Goal: Task Accomplishment & Management: Manage account settings

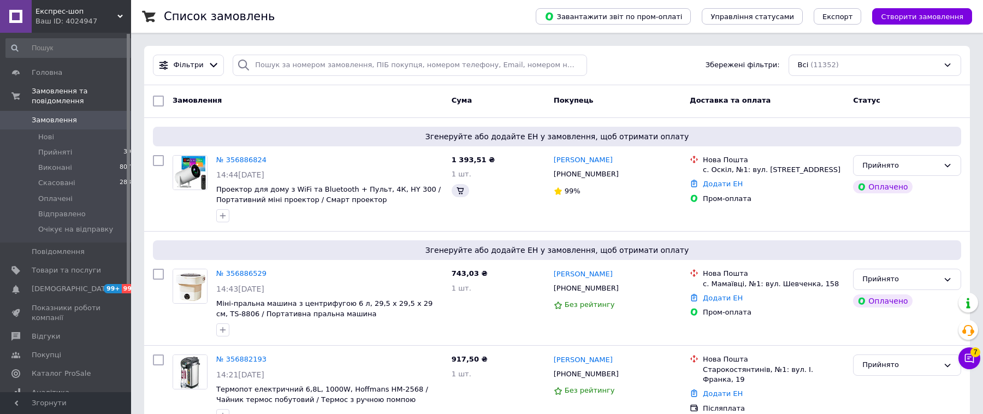
click at [357, 67] on input "search" at bounding box center [410, 65] width 355 height 21
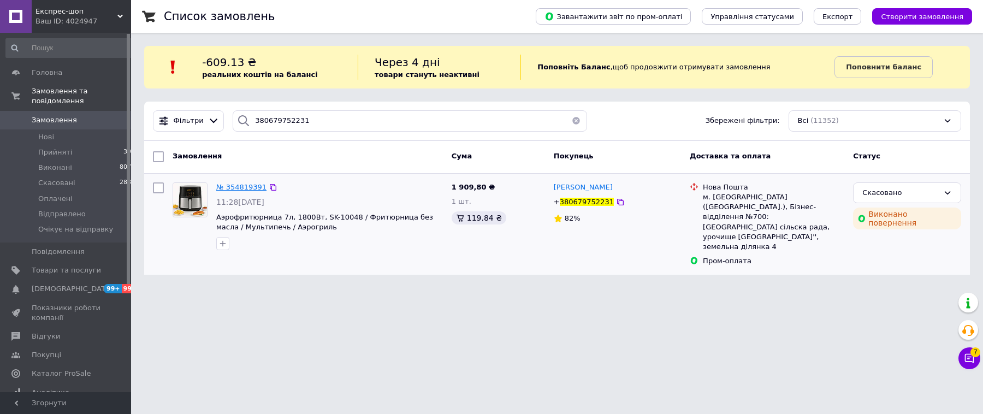
type input "380679752231"
click at [243, 186] on span "№ 354819391" at bounding box center [241, 187] width 50 height 8
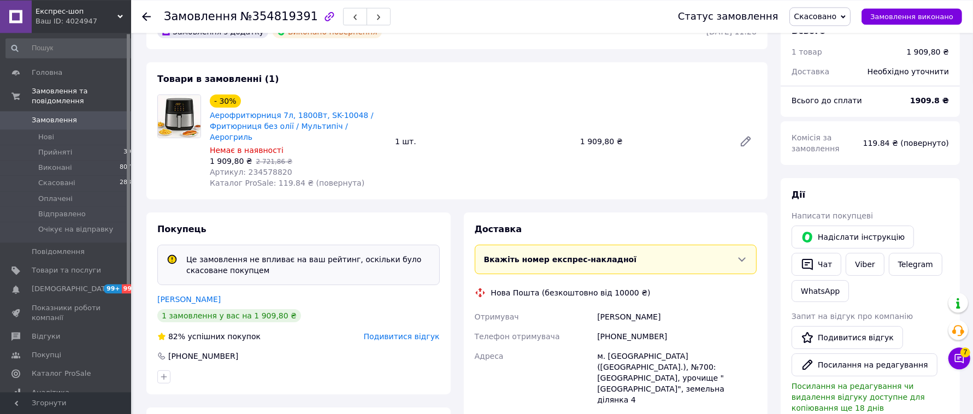
scroll to position [98, 0]
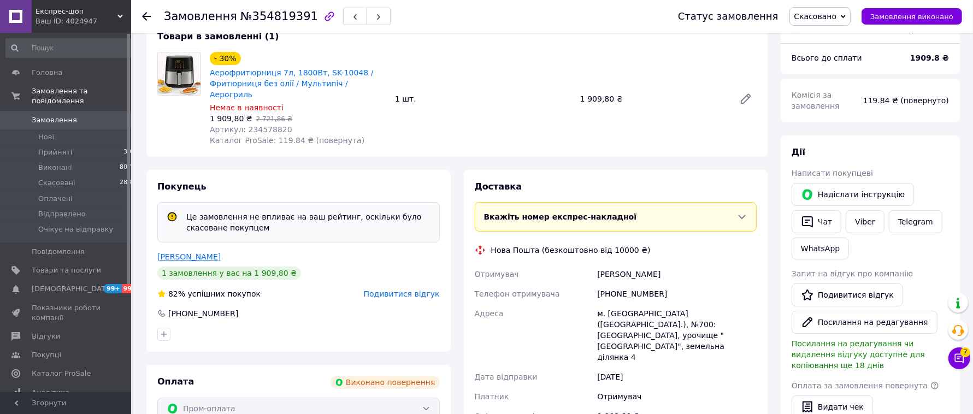
click at [169, 252] on link "[PERSON_NAME]" at bounding box center [188, 256] width 63 height 9
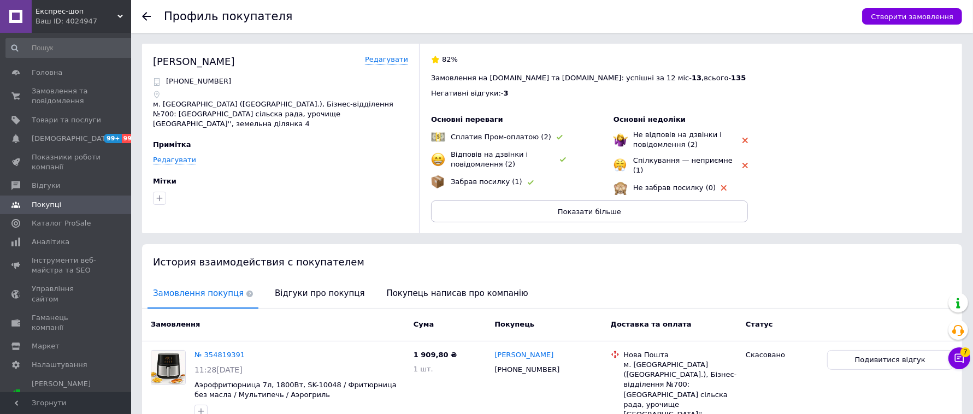
scroll to position [56, 0]
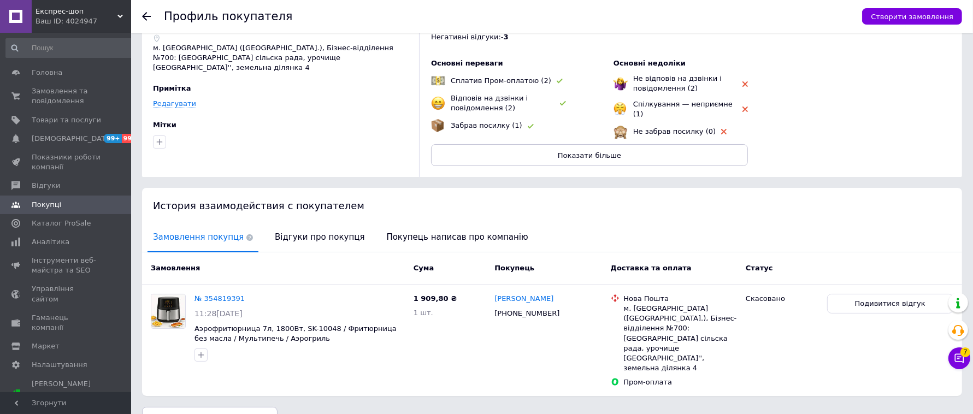
click at [327, 214] on div "История взаимодействия с покупателем" at bounding box center [552, 206] width 820 height 36
click at [328, 231] on span "Відгуки про покупця" at bounding box center [319, 237] width 101 height 28
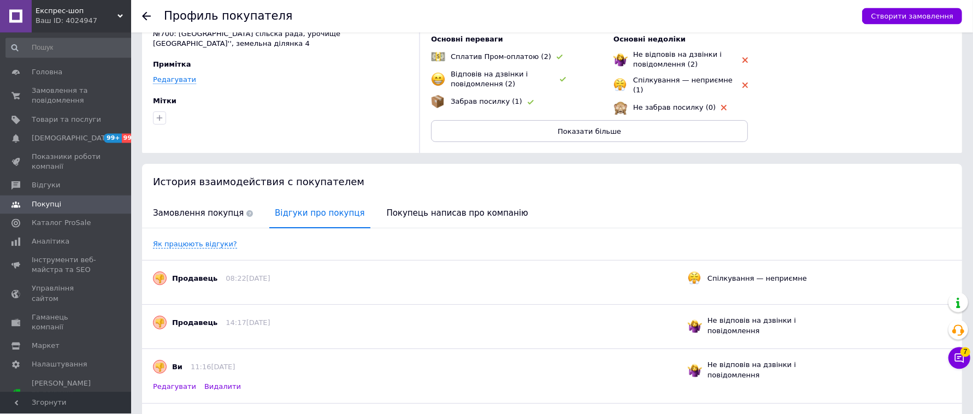
scroll to position [89, 0]
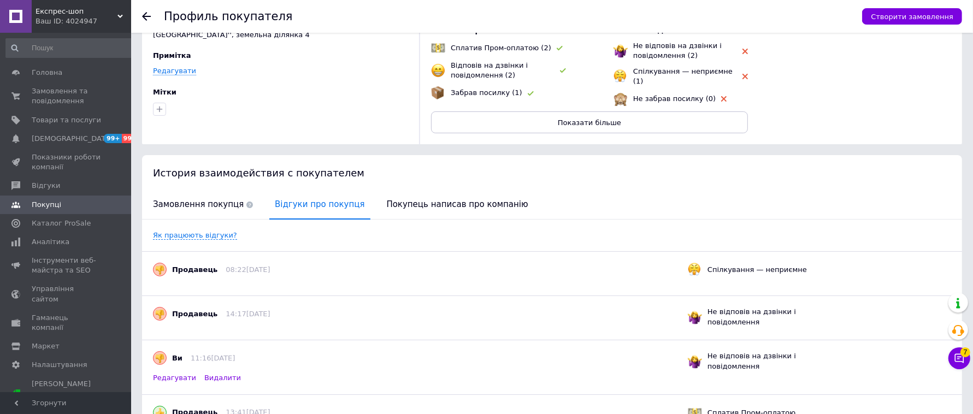
click at [111, 10] on span "Експрес-шоп" at bounding box center [77, 12] width 82 height 10
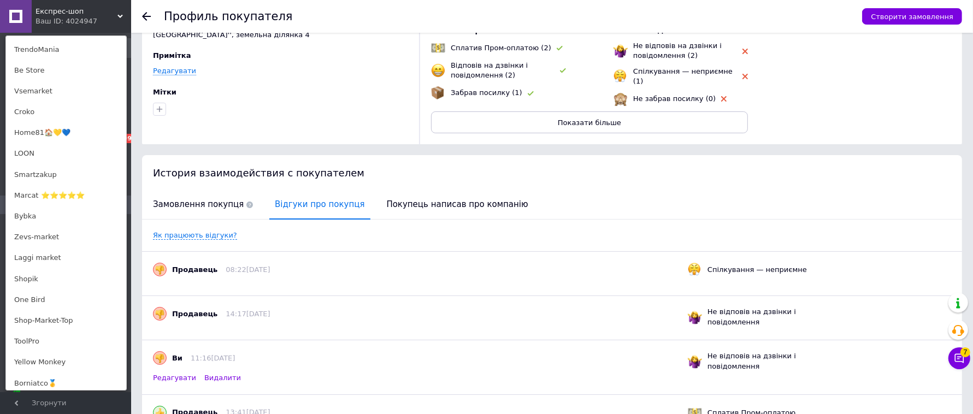
scroll to position [763, 0]
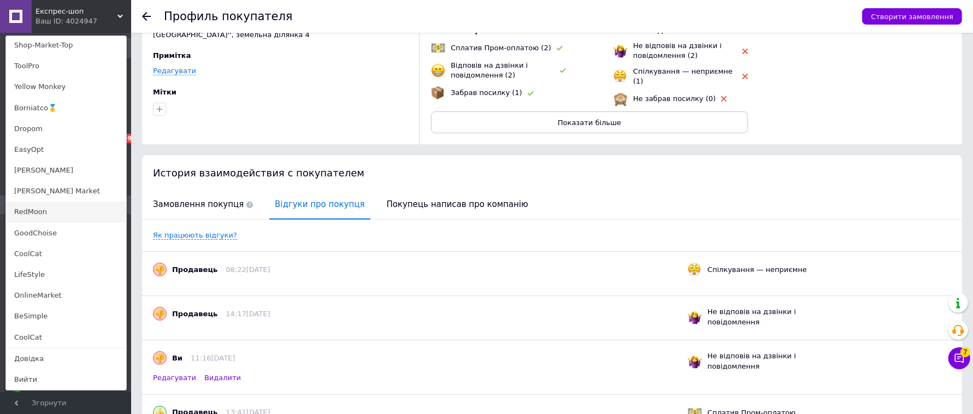
click at [71, 220] on link "RedMoon" at bounding box center [66, 212] width 120 height 21
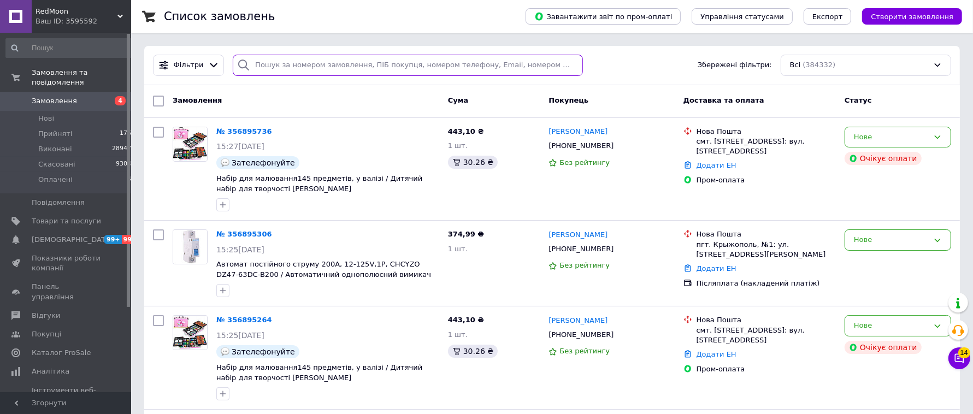
click at [267, 63] on input "search" at bounding box center [408, 65] width 350 height 21
paste input "380679752231"
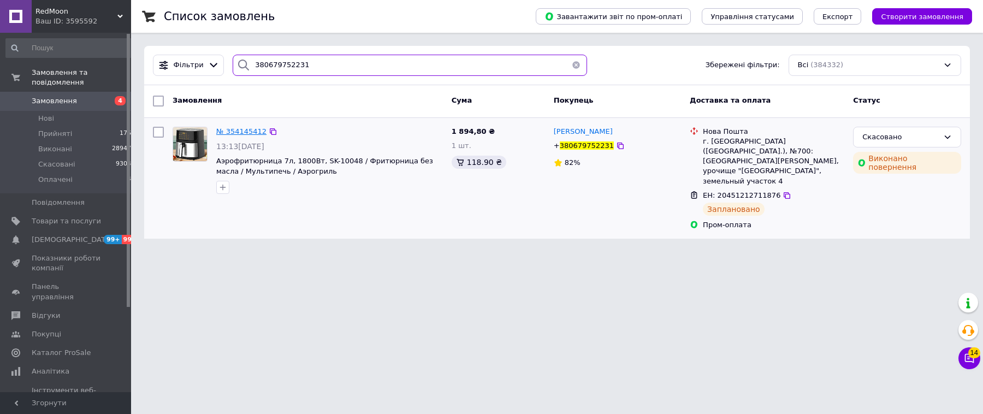
type input "380679752231"
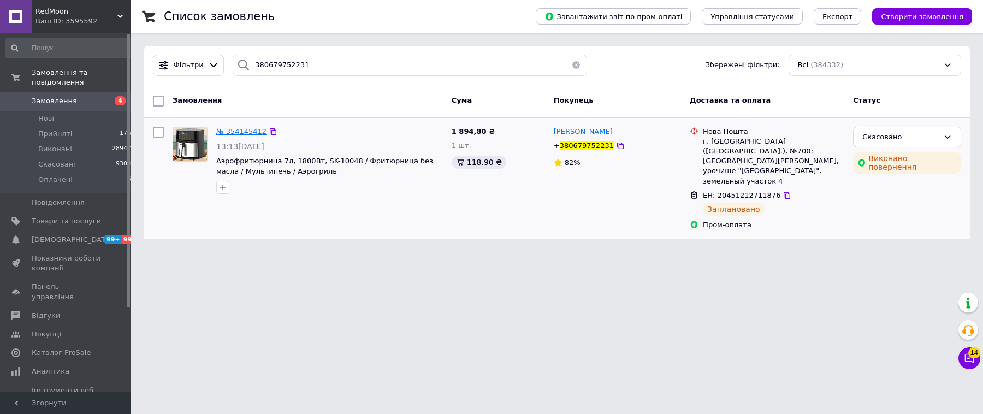
click at [250, 134] on span "№ 354145412" at bounding box center [241, 131] width 50 height 8
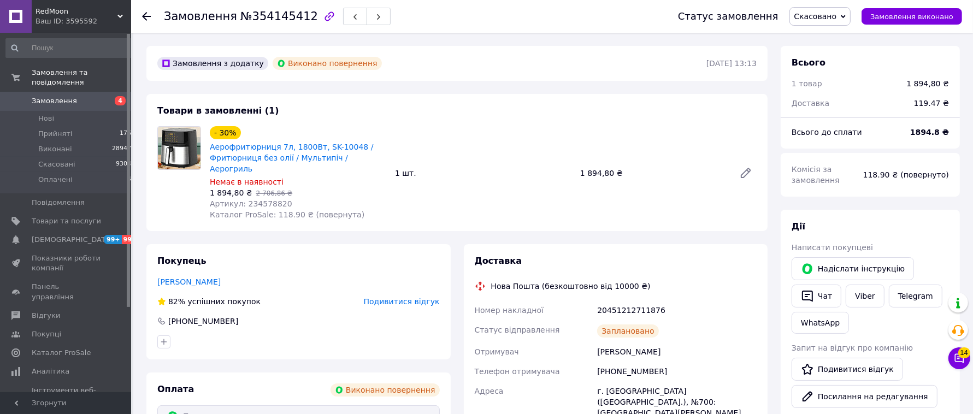
drag, startPoint x: 84, startPoint y: 16, endPoint x: 93, endPoint y: 93, distance: 77.5
click at [84, 16] on div "Ваш ID: 3595592" at bounding box center [84, 21] width 96 height 10
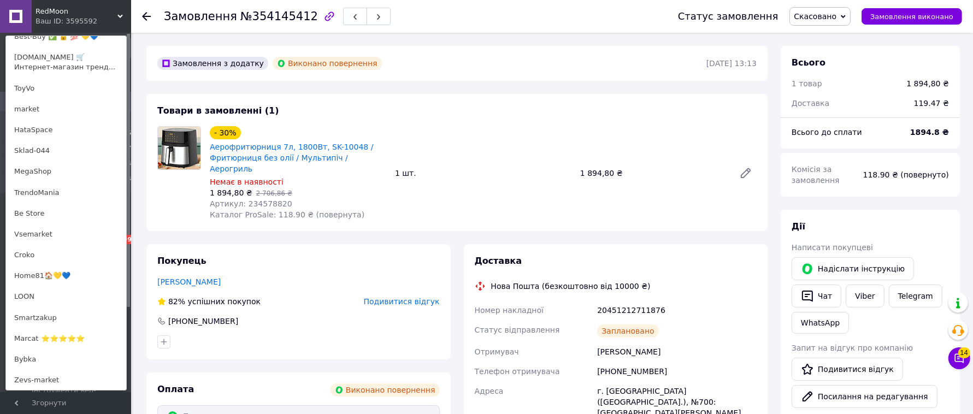
scroll to position [698, 0]
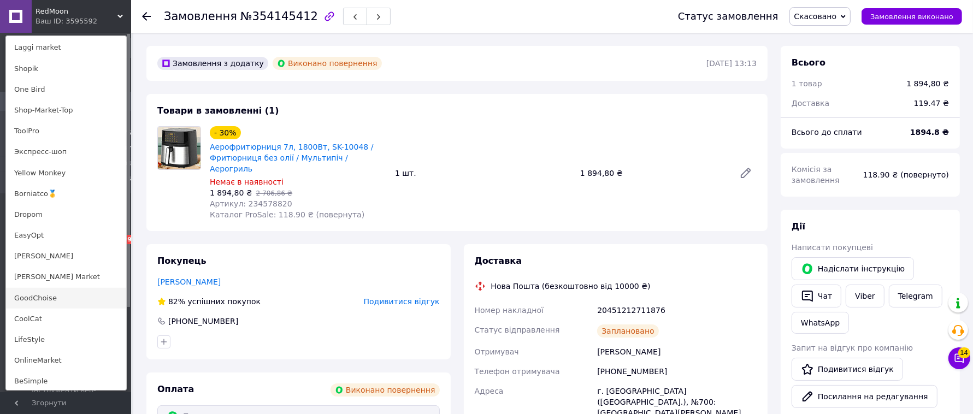
click at [93, 297] on link "GoodChoise" at bounding box center [66, 298] width 120 height 21
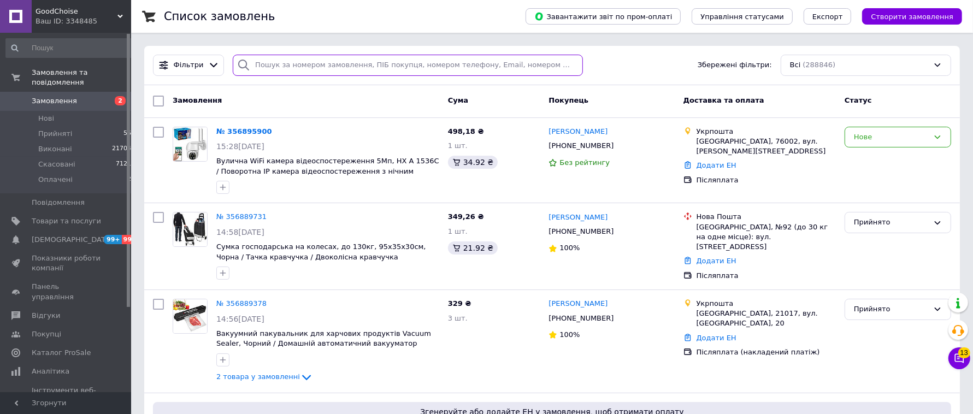
click at [312, 62] on input "search" at bounding box center [408, 65] width 350 height 21
paste input "380679752231"
type input "380679752231"
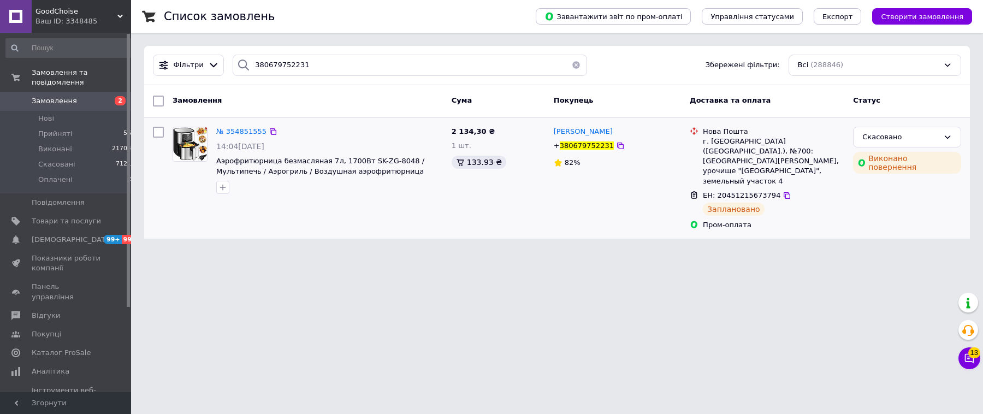
click at [246, 126] on div "№ 354851555" at bounding box center [241, 132] width 52 height 13
click at [249, 130] on span "№ 354851555" at bounding box center [241, 131] width 50 height 8
